Goal: Find specific page/section: Find specific page/section

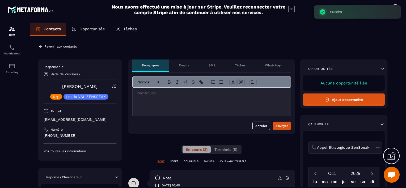
click at [46, 46] on p "Revenir aux contacts" at bounding box center [60, 47] width 32 height 4
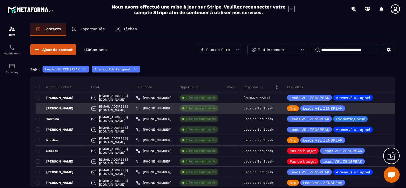
click at [273, 108] on p "Jade de ZenSpeak" at bounding box center [257, 108] width 29 height 4
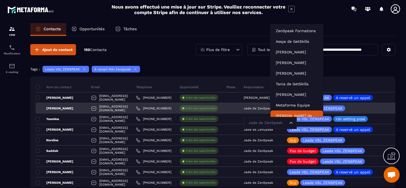
scroll to position [4, 0]
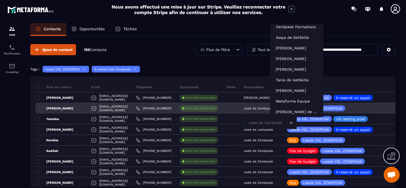
click at [286, 123] on input "Search for option" at bounding box center [267, 123] width 41 height 6
type input "**"
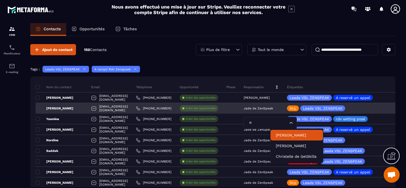
scroll to position [0, 0]
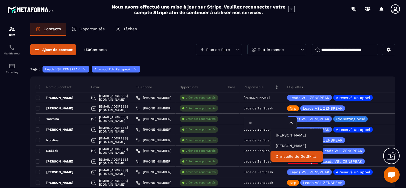
click at [286, 156] on p "Christelle de GetSkills" at bounding box center [297, 156] width 42 height 5
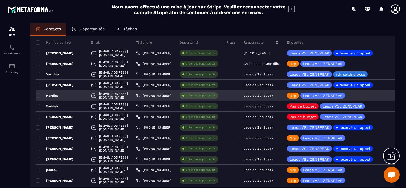
scroll to position [53, 0]
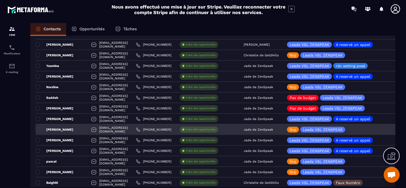
click at [132, 129] on div "[EMAIL_ADDRESS][DOMAIN_NAME]" at bounding box center [109, 129] width 45 height 11
click at [63, 131] on div "[PERSON_NAME]" at bounding box center [61, 129] width 51 height 11
